Goal: Task Accomplishment & Management: Use online tool/utility

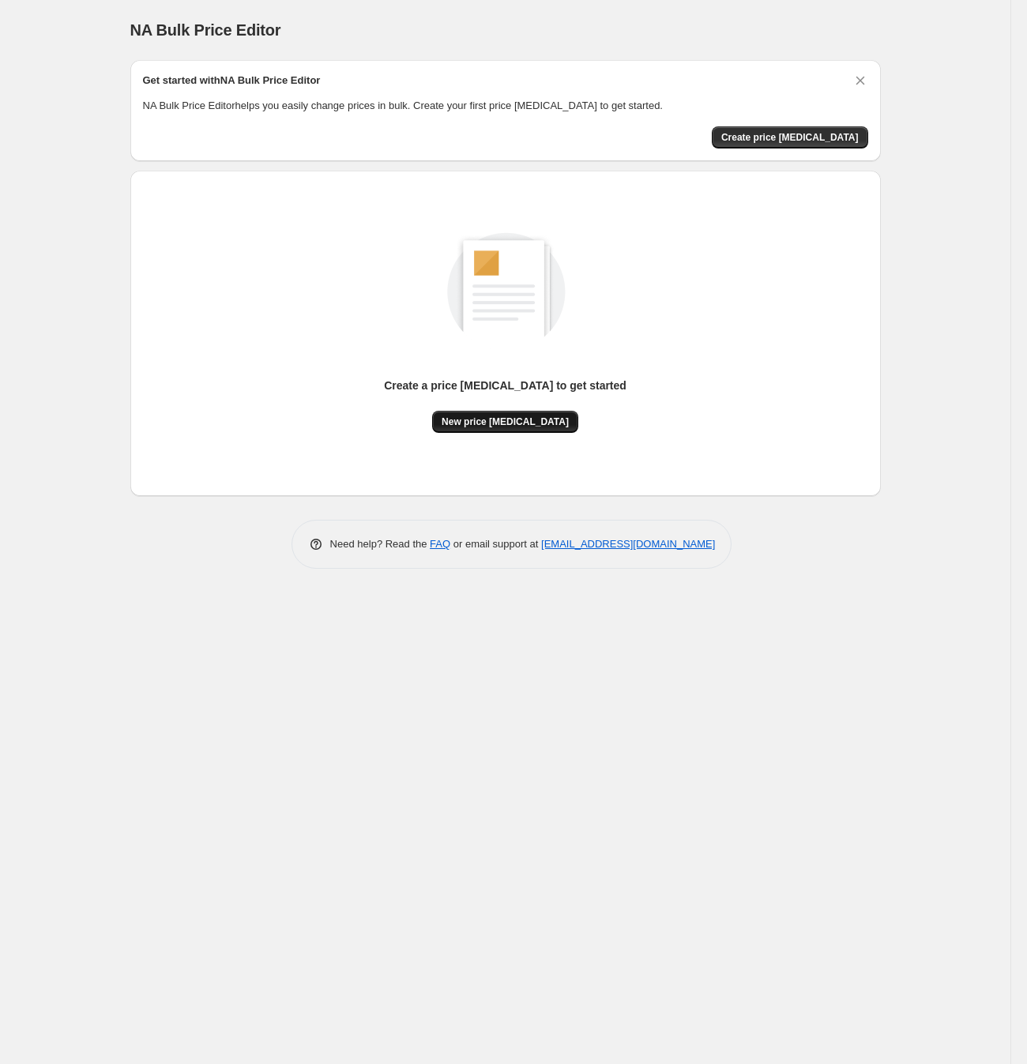
click at [536, 420] on span "New price change job" at bounding box center [505, 422] width 127 height 13
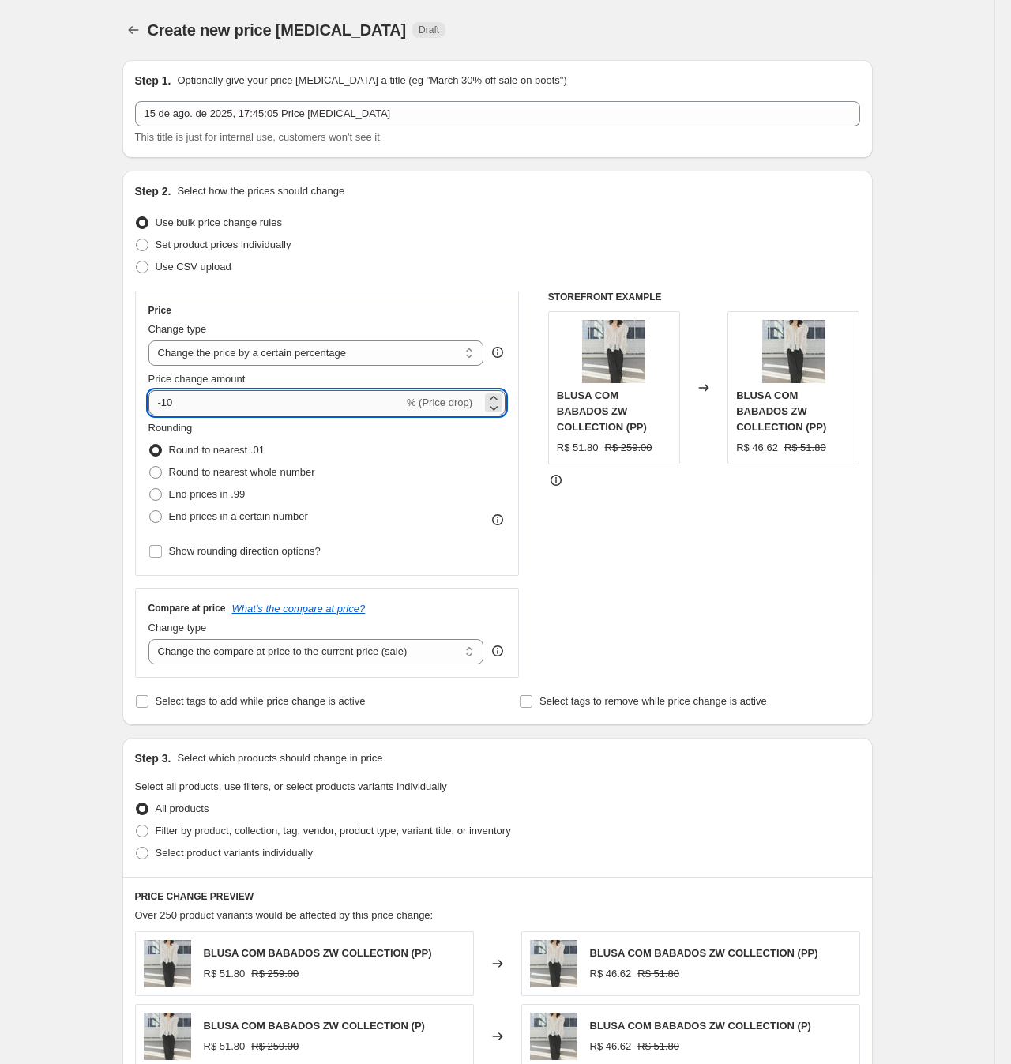
click at [404, 409] on input "-10" at bounding box center [276, 402] width 255 height 25
click at [369, 349] on select "Change the price to a certain amount Change the price by a certain amount Chang…" at bounding box center [317, 353] width 336 height 25
select select "pcap"
click at [156, 341] on select "Change the price to a certain amount Change the price by a certain amount Chang…" at bounding box center [317, 353] width 336 height 25
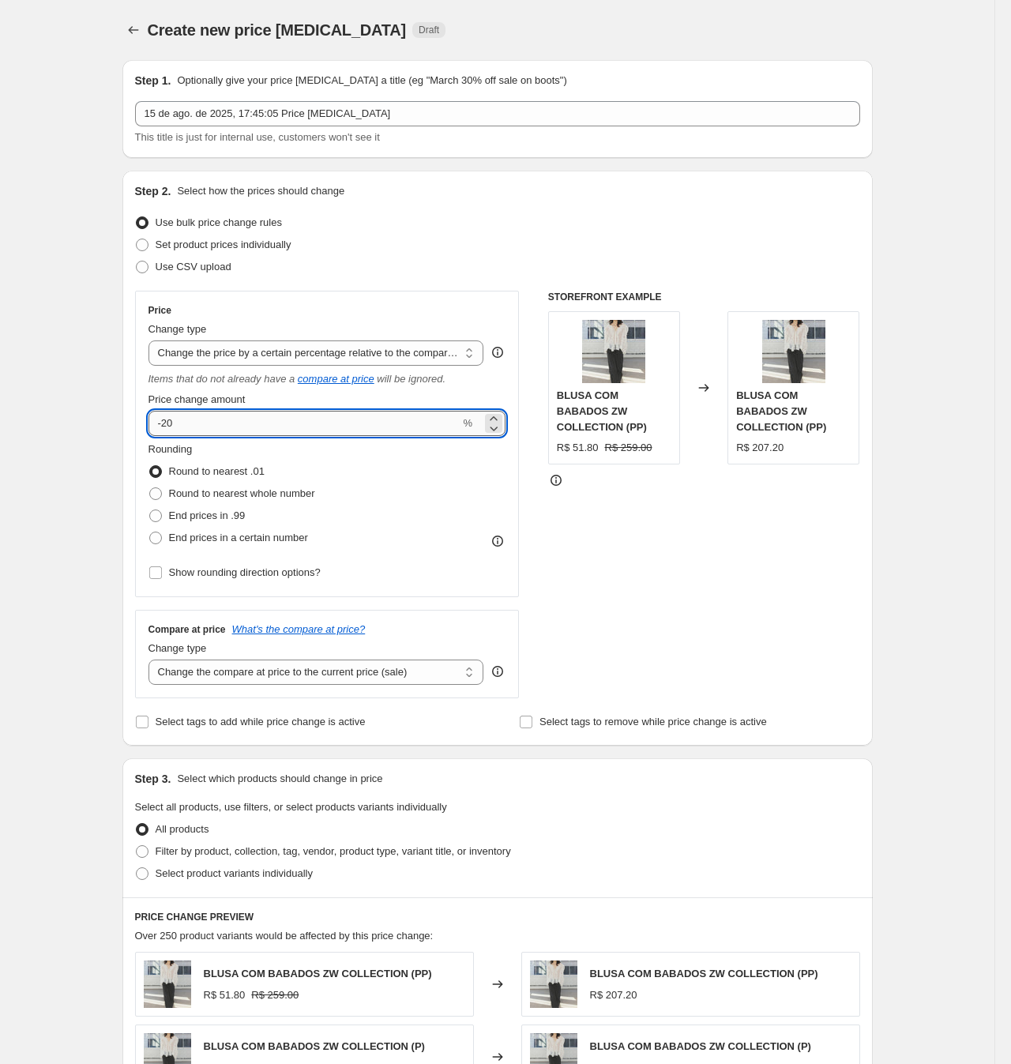
click at [344, 422] on input "-20" at bounding box center [305, 423] width 312 height 25
type input "-2"
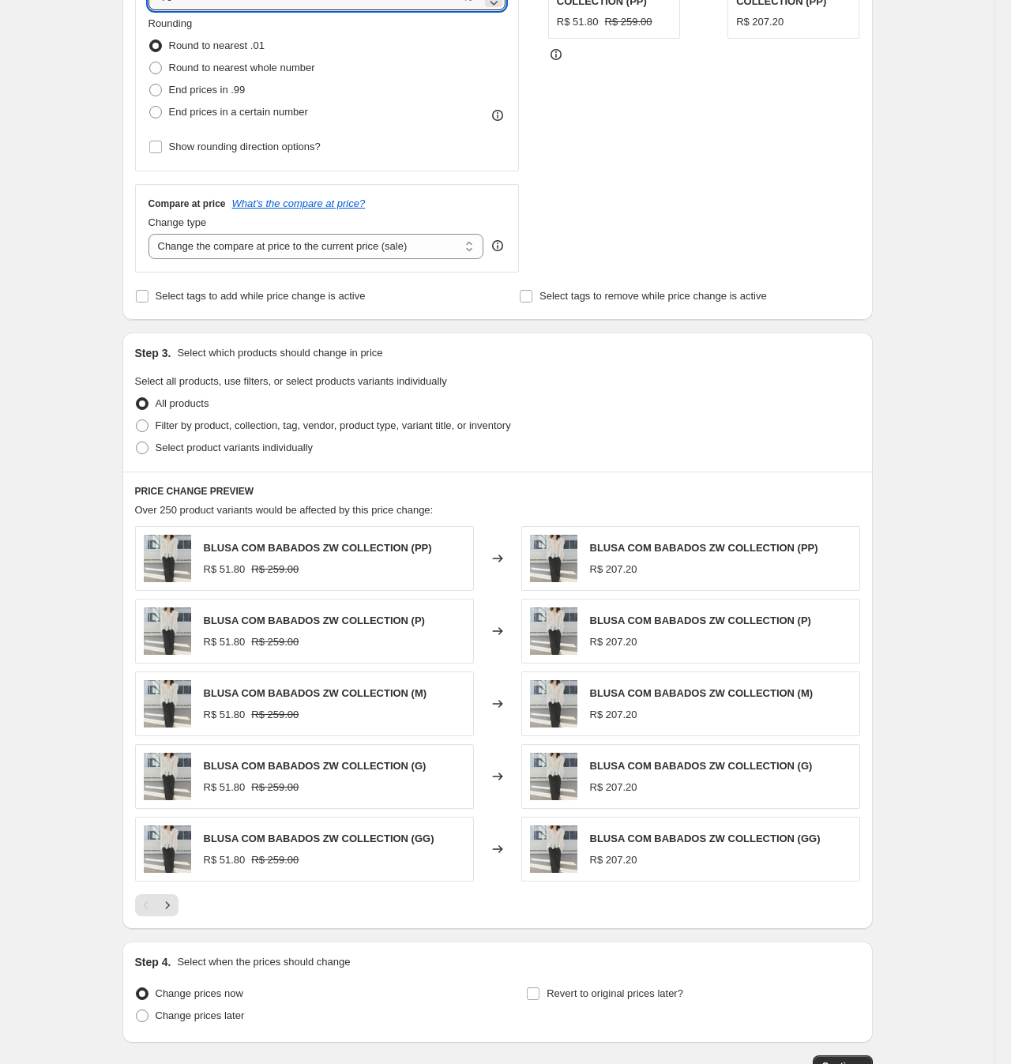
scroll to position [544, 0]
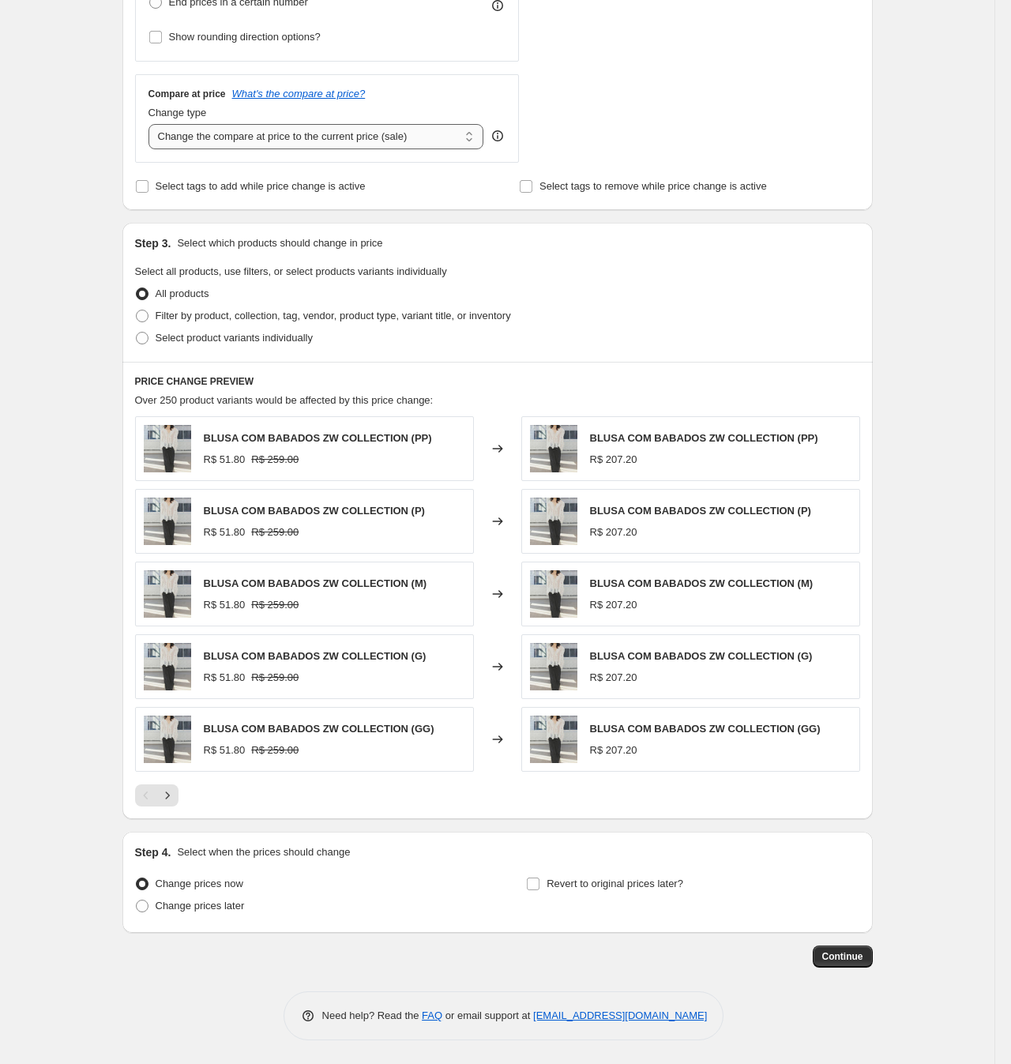
type input "-70"
click at [374, 129] on select "Change the compare at price to the current price (sale) Change the compare at p…" at bounding box center [317, 136] width 336 height 25
select select "no_change"
click at [156, 124] on select "Change the compare at price to the current price (sale) Change the compare at p…" at bounding box center [317, 136] width 336 height 25
click at [853, 956] on span "Continue" at bounding box center [843, 957] width 41 height 13
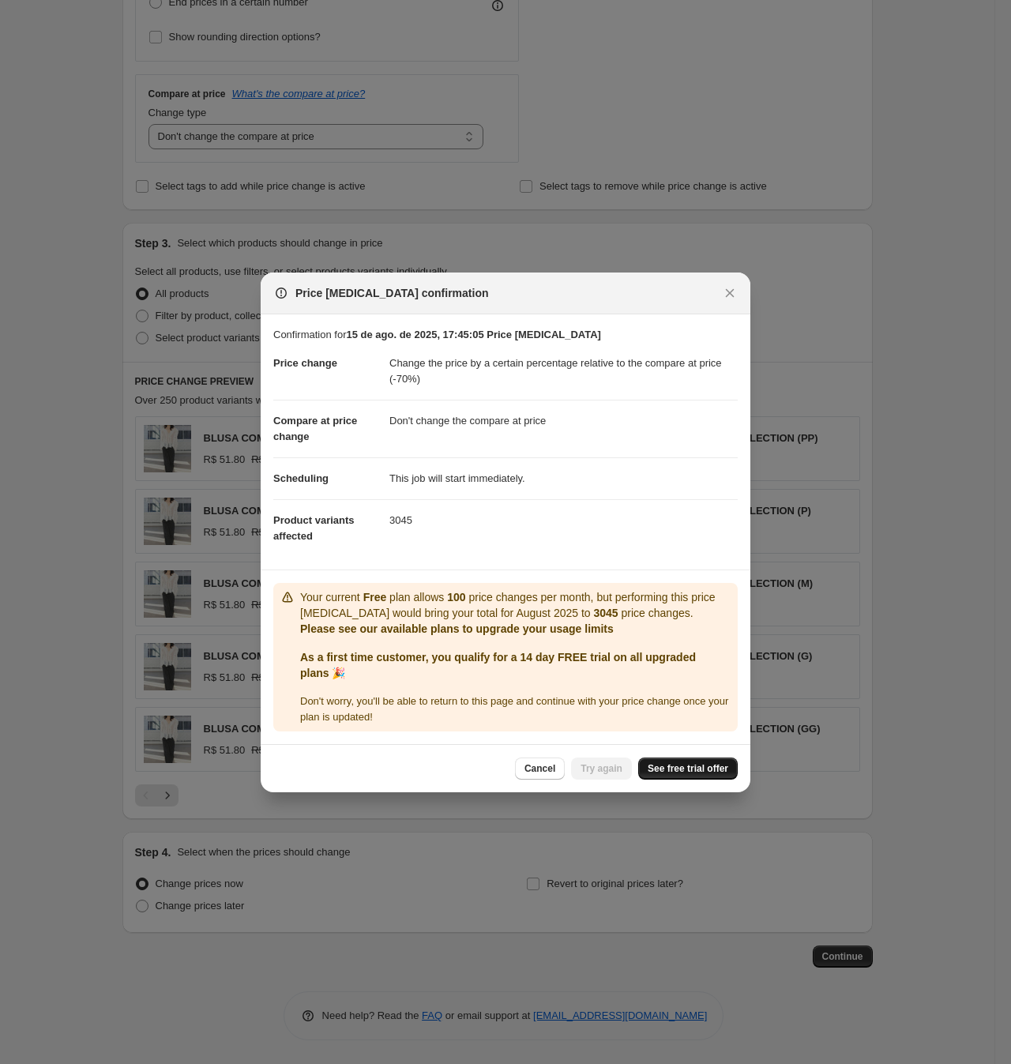
click at [694, 775] on span "See free trial offer" at bounding box center [688, 769] width 81 height 13
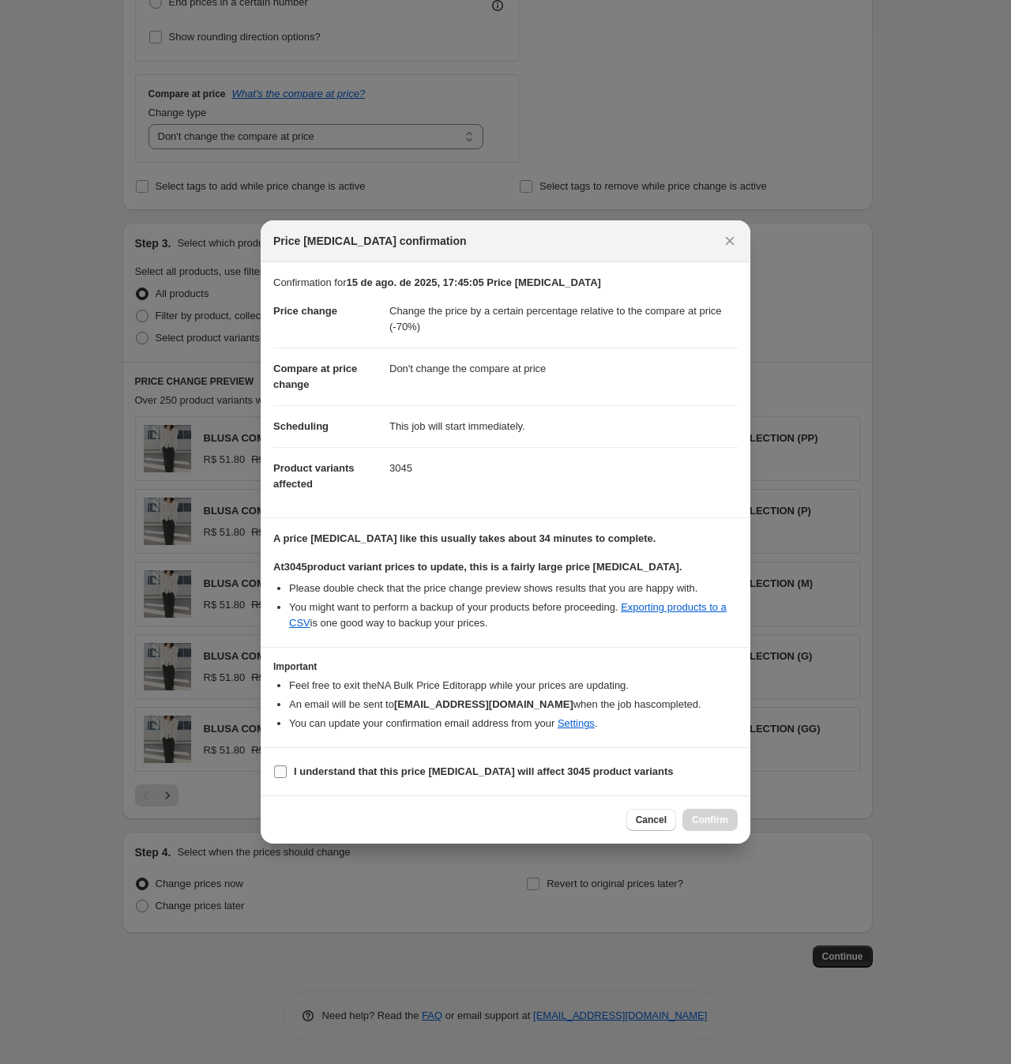
click at [500, 775] on b "I understand that this price change job will affect 3045 product variants" at bounding box center [484, 772] width 380 height 12
click at [287, 775] on input "I understand that this price change job will affect 3045 product variants" at bounding box center [280, 772] width 13 height 13
checkbox input "true"
click at [708, 826] on span "Confirm" at bounding box center [710, 820] width 36 height 13
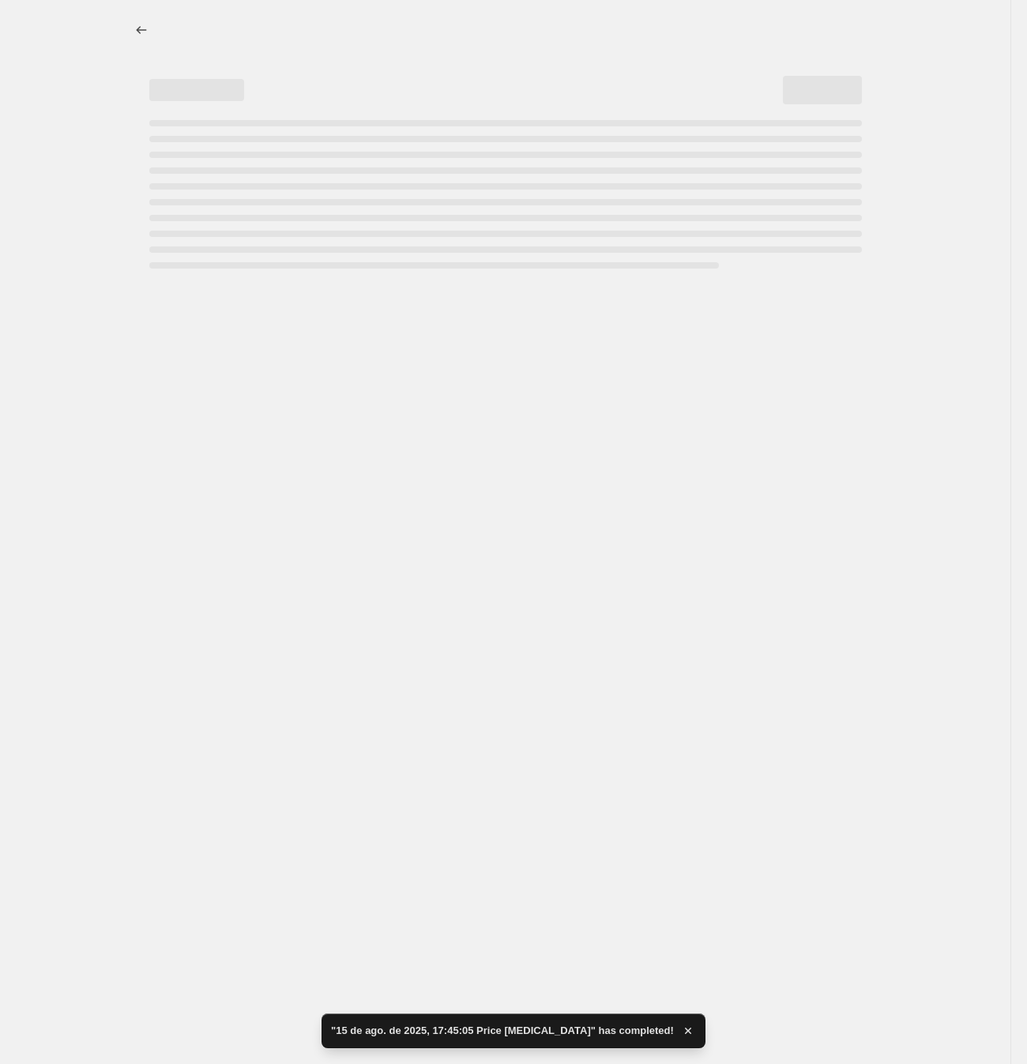
select select "pcap"
select select "no_change"
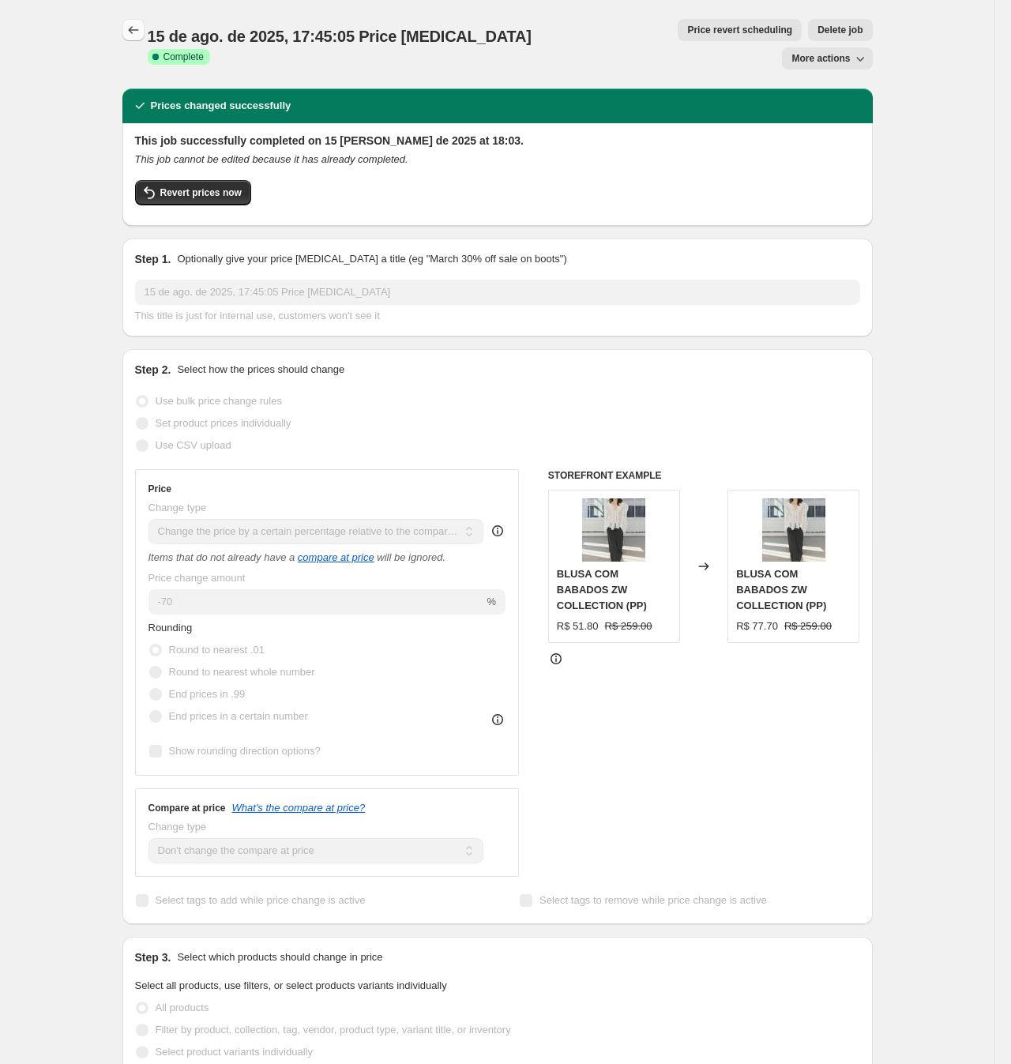
click at [137, 30] on icon "Price change jobs" at bounding box center [134, 30] width 16 height 16
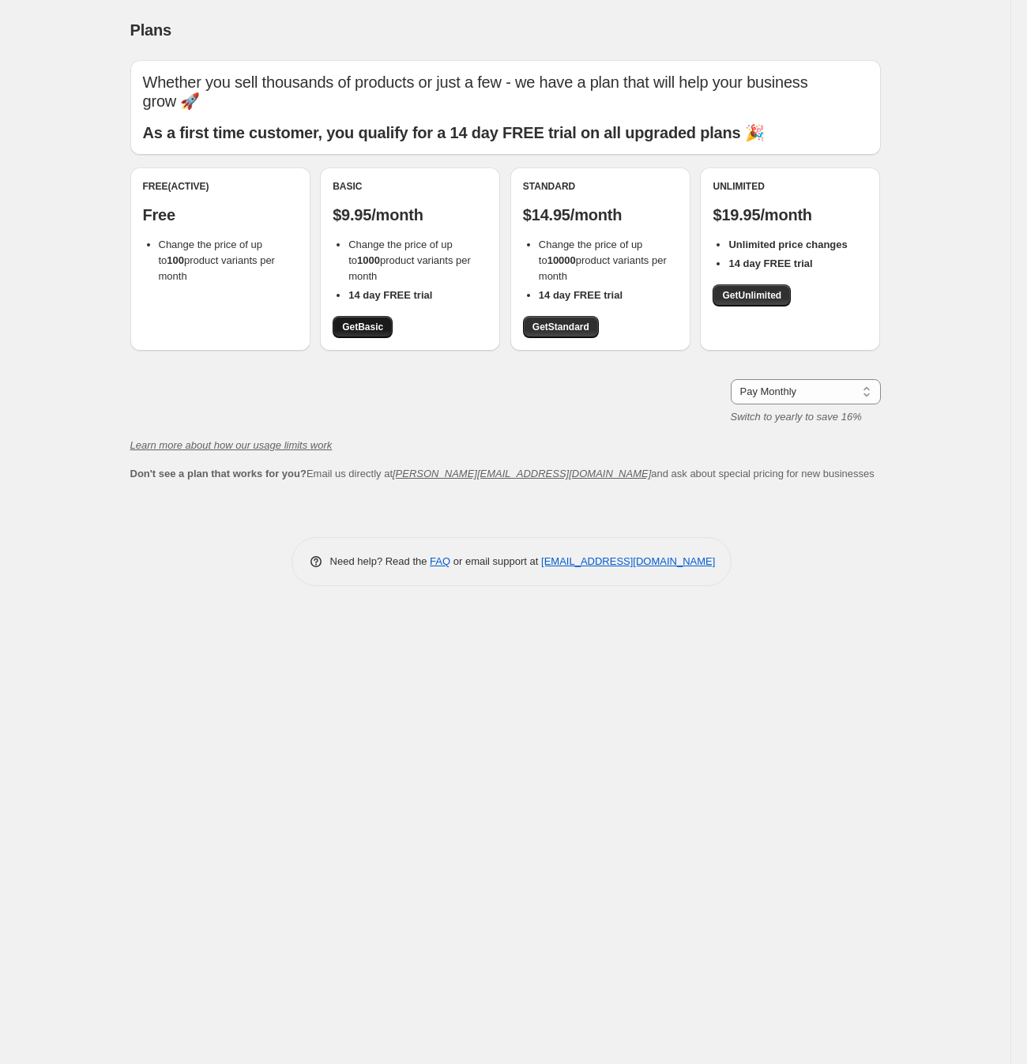
click at [344, 327] on span "Get Basic" at bounding box center [362, 327] width 41 height 13
click at [559, 330] on span "Get Standard" at bounding box center [561, 327] width 57 height 13
